Goal: Information Seeking & Learning: Learn about a topic

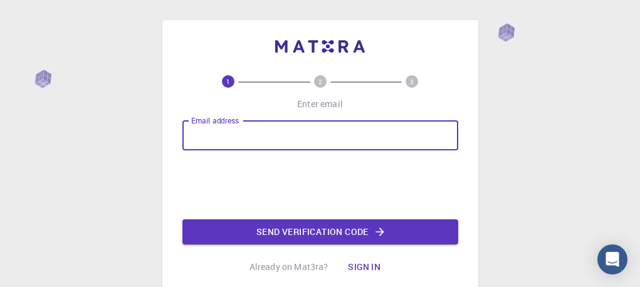
click at [337, 148] on input "Email address" at bounding box center [320, 135] width 276 height 30
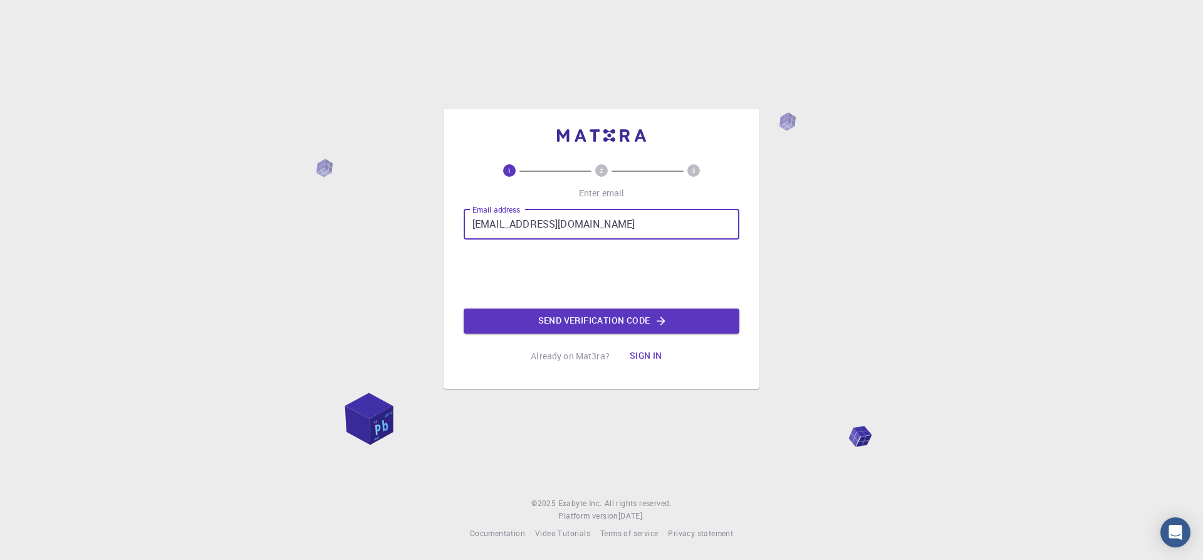
type input "[EMAIL_ADDRESS][DOMAIN_NAME]"
click at [582, 286] on button "Send verification code" at bounding box center [602, 320] width 276 height 25
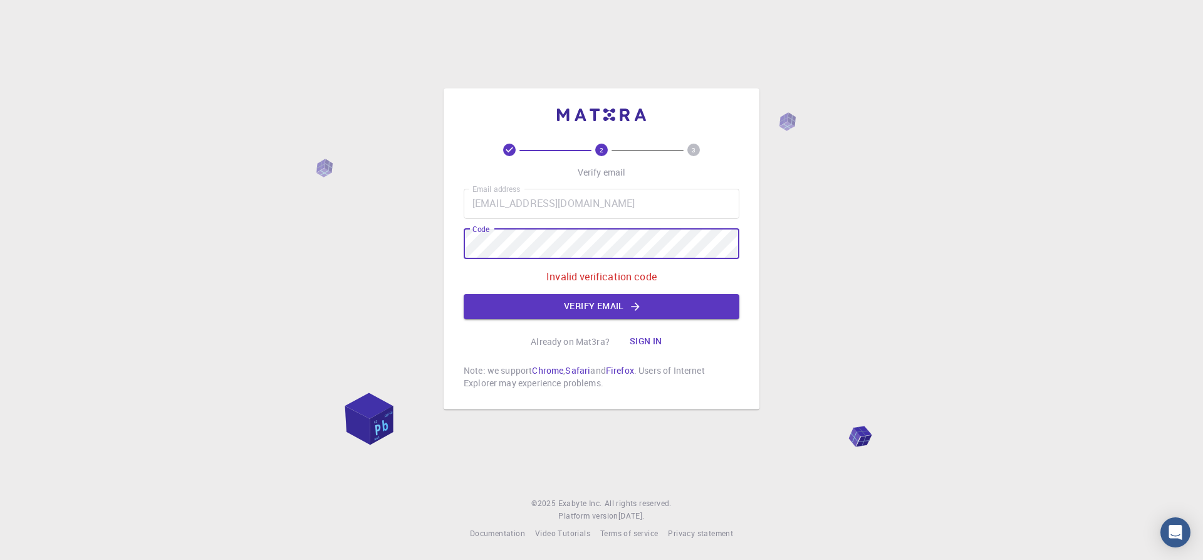
click at [629, 278] on p "Invalid verification code" at bounding box center [602, 276] width 110 height 15
click at [637, 286] on button "Sign in" at bounding box center [646, 341] width 53 height 25
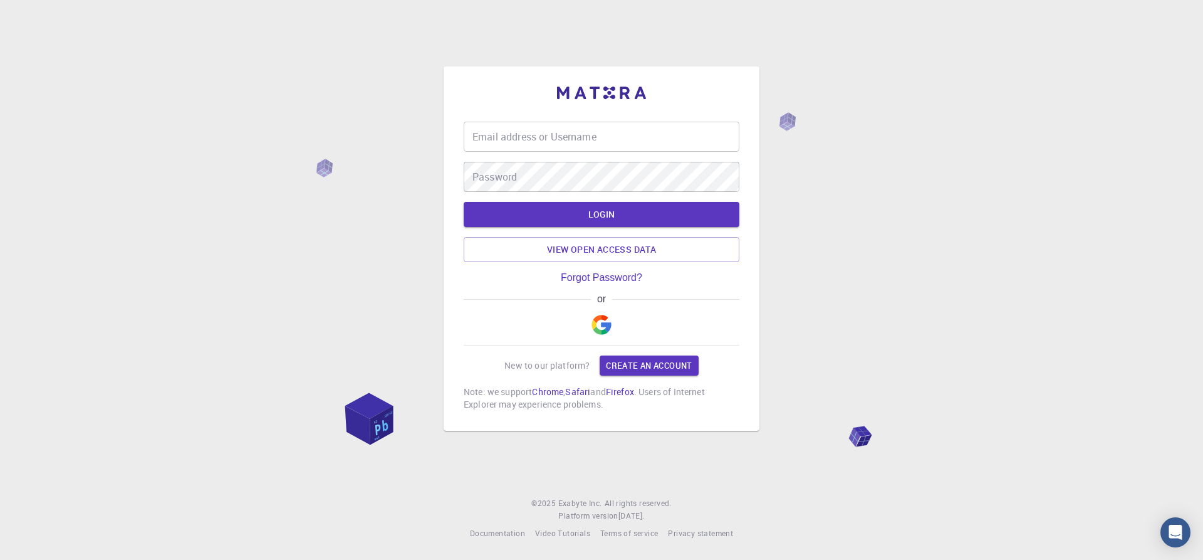
click at [571, 142] on input "Email address or Username" at bounding box center [602, 137] width 276 height 30
type input "saimanius"
click at [501, 168] on div "Password Password" at bounding box center [602, 177] width 276 height 30
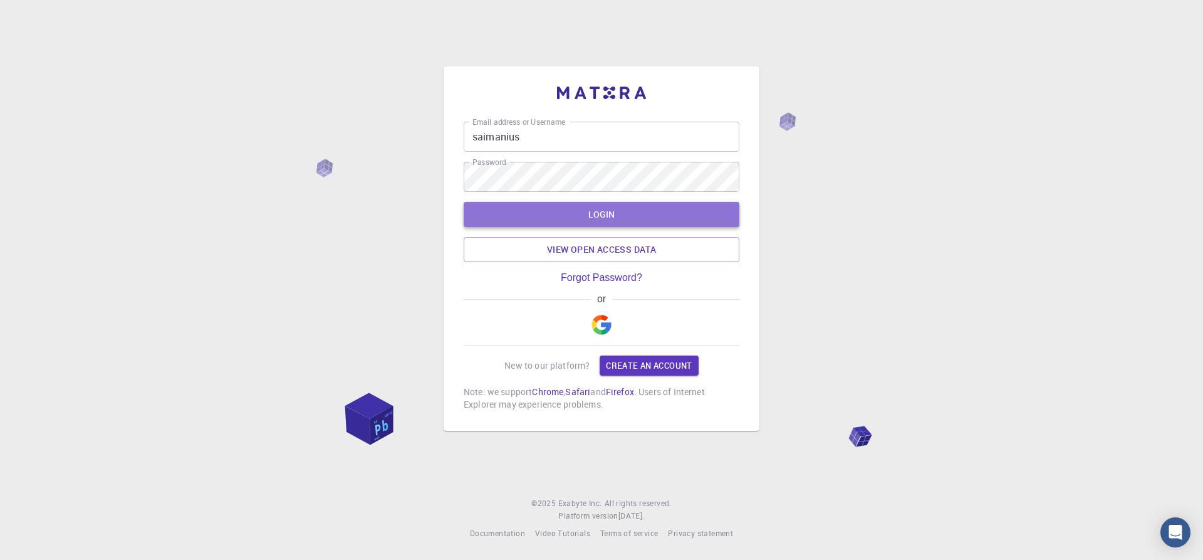
click at [596, 222] on button "LOGIN" at bounding box center [602, 214] width 276 height 25
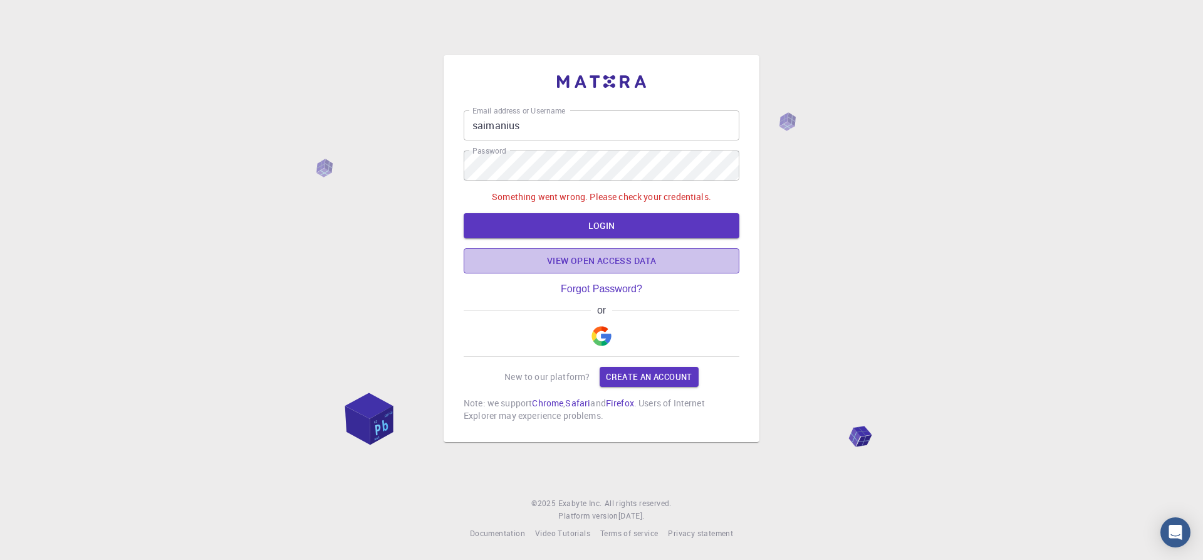
click at [578, 263] on link "View open access data" at bounding box center [602, 260] width 276 height 25
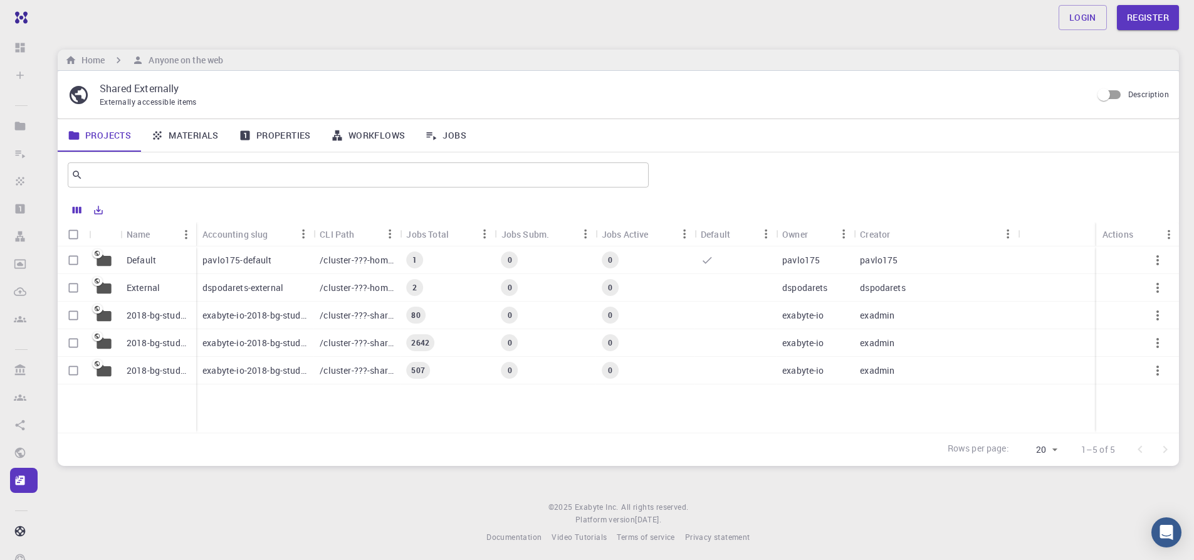
click at [234, 286] on p "exabyte-io-2018-bg-study-phase-i" at bounding box center [254, 370] width 105 height 13
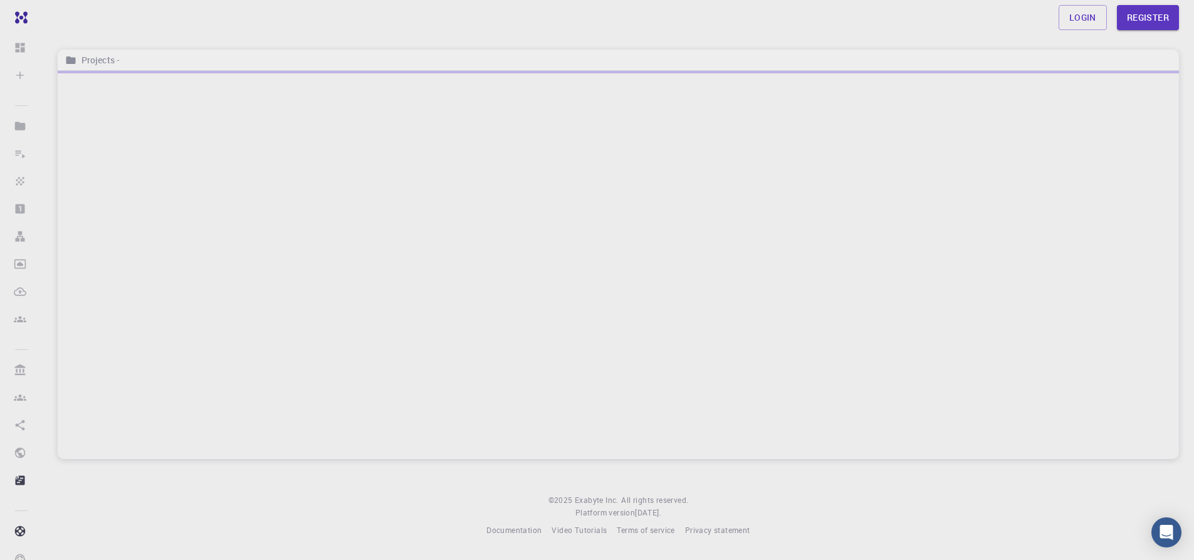
click at [233, 286] on div at bounding box center [618, 265] width 1121 height 388
drag, startPoint x: 234, startPoint y: 364, endPoint x: 232, endPoint y: 338, distance: 26.4
click at [232, 286] on div at bounding box center [623, 265] width 1131 height 388
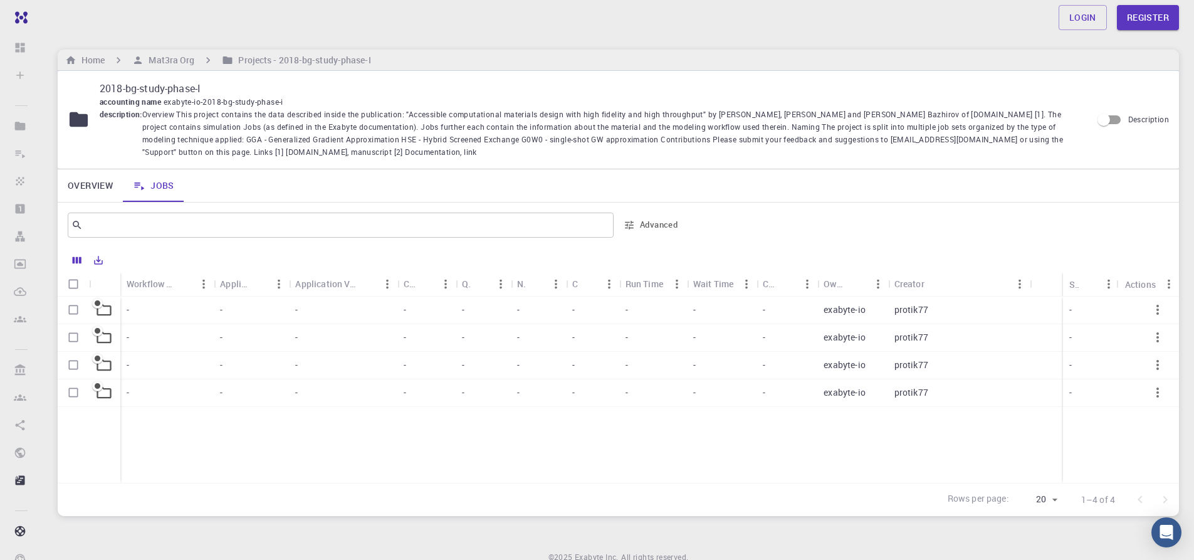
click at [154, 286] on div "-" at bounding box center [166, 310] width 93 height 28
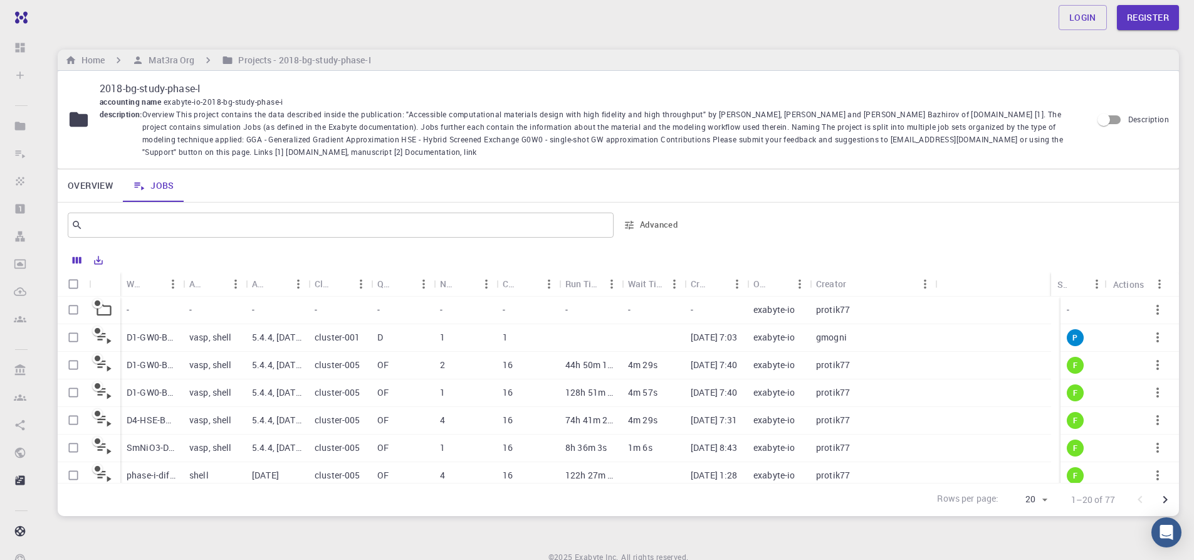
click at [191, 286] on p "-" at bounding box center [190, 309] width 3 height 13
click at [285, 286] on div "- - - - - - - - - - exabyte-io protik77 D1-GW0-BG (final) vasp, shell 5.4.4, [D…" at bounding box center [585, 434] width 931 height 276
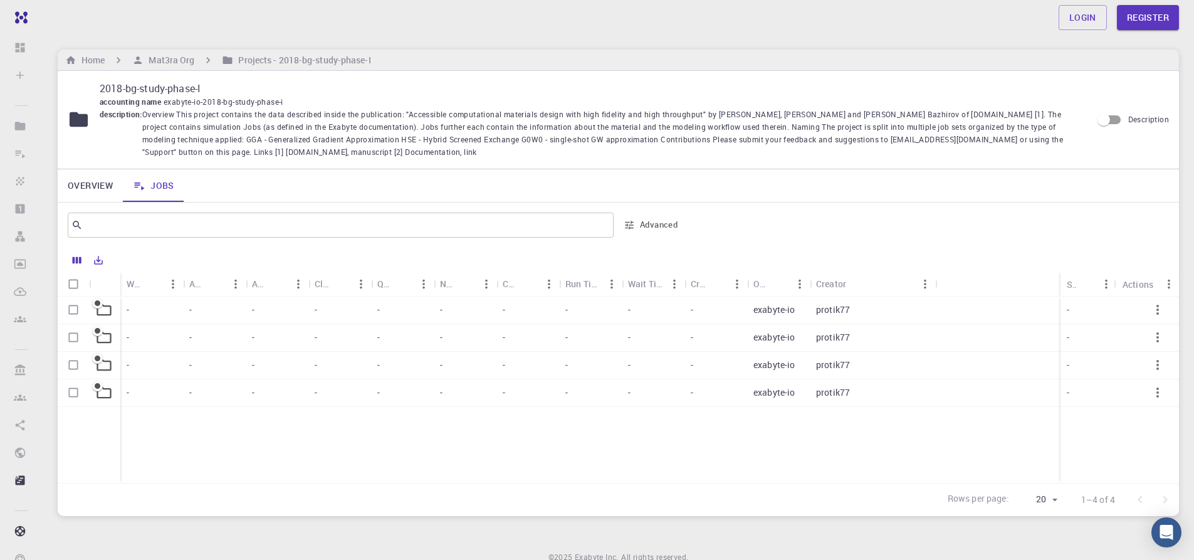
click at [285, 286] on div "-" at bounding box center [277, 366] width 63 height 28
drag, startPoint x: 190, startPoint y: 308, endPoint x: 277, endPoint y: 374, distance: 109.6
click at [281, 286] on div "-" at bounding box center [277, 366] width 63 height 28
